Goal: Information Seeking & Learning: Learn about a topic

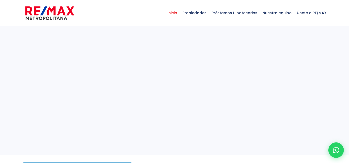
select select
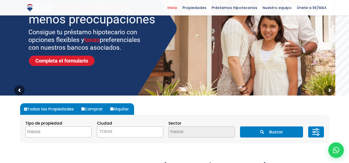
scroll to position [62, 0]
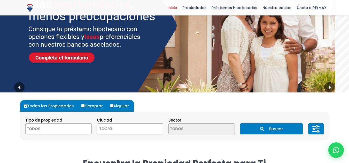
click at [264, 135] on button "Buscar" at bounding box center [271, 129] width 63 height 11
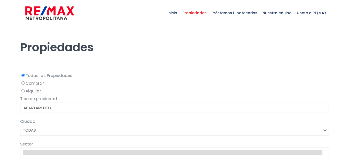
select select
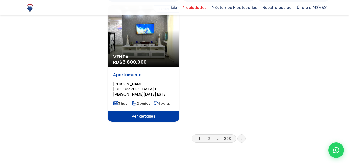
scroll to position [669, 0]
click at [209, 136] on link "2" at bounding box center [209, 138] width 2 height 5
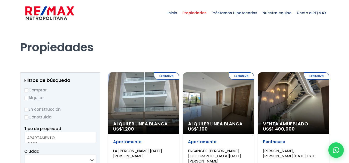
select select
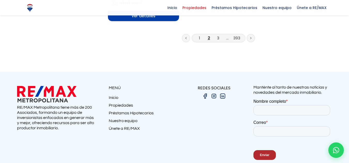
scroll to position [763, 0]
